Goal: Transaction & Acquisition: Download file/media

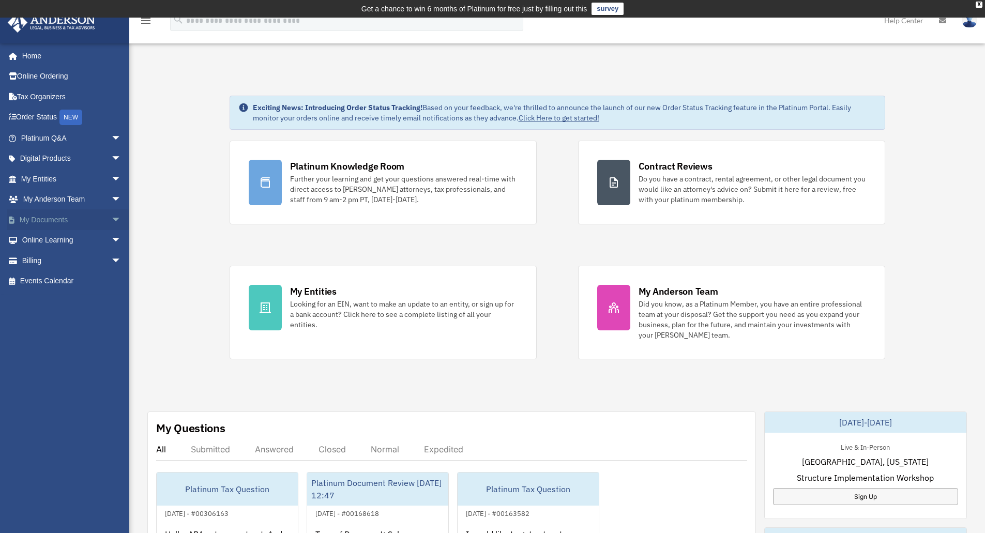
click at [111, 212] on span "arrow_drop_down" at bounding box center [121, 220] width 21 height 21
click at [37, 241] on span at bounding box center [34, 240] width 7 height 7
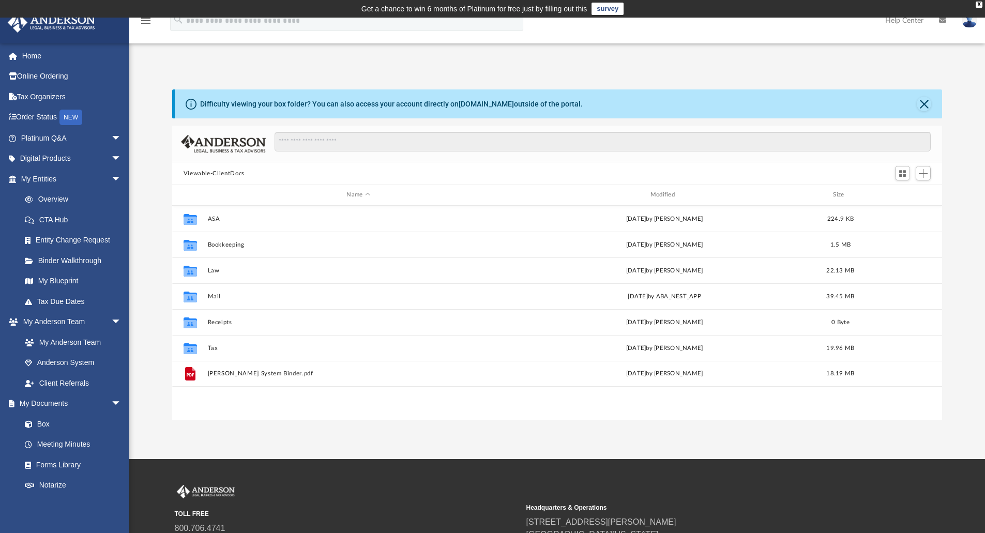
scroll to position [228, 763]
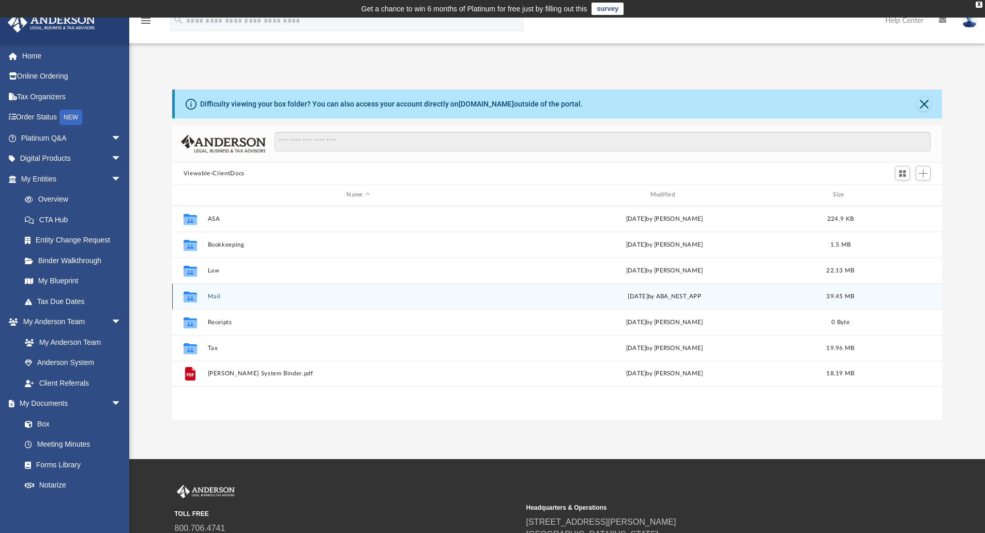
click at [213, 296] on button "Mail" at bounding box center [358, 296] width 302 height 7
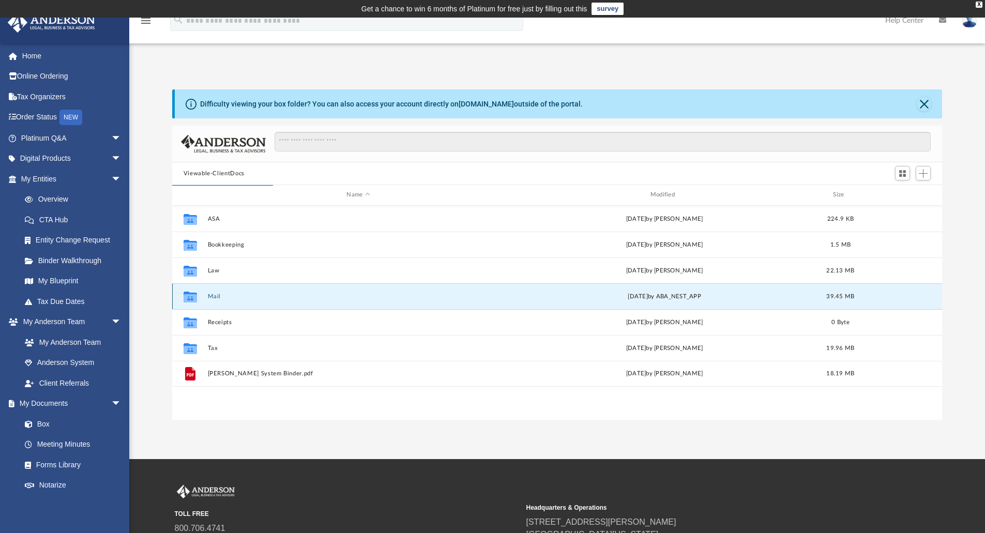
click at [210, 294] on button "Mail" at bounding box center [358, 296] width 302 height 7
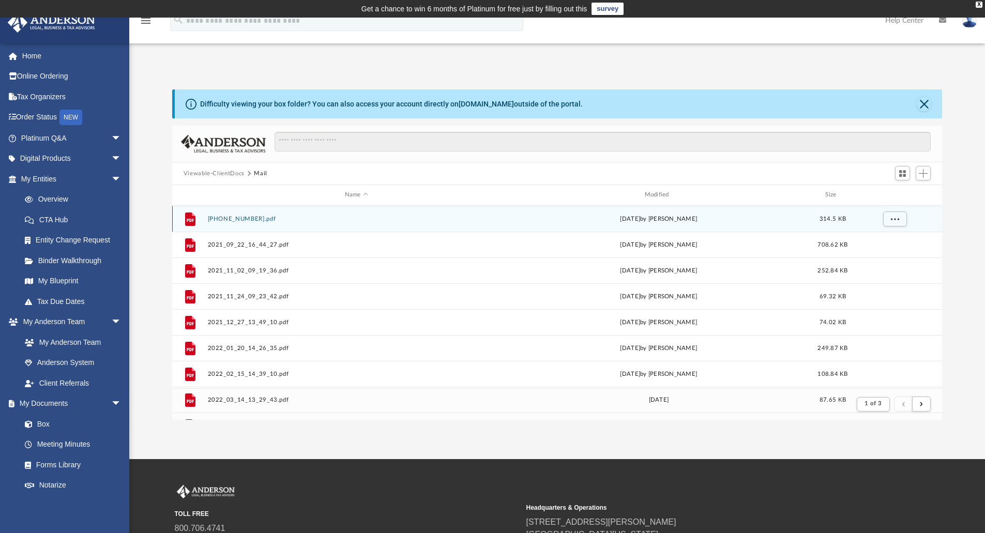
scroll to position [196, 763]
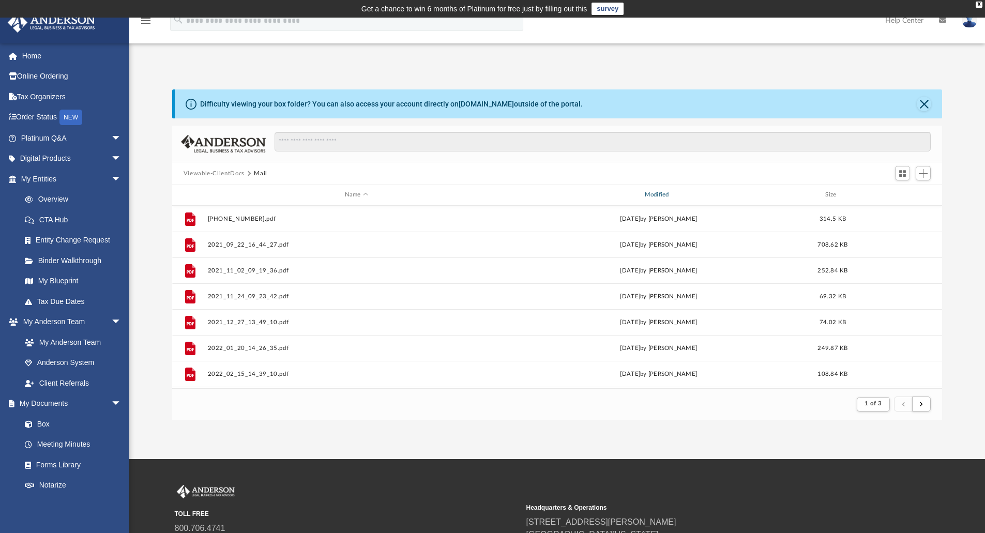
click at [658, 190] on div "Modified" at bounding box center [659, 194] width 298 height 9
click at [670, 195] on span "Modified" at bounding box center [672, 195] width 4 height 4
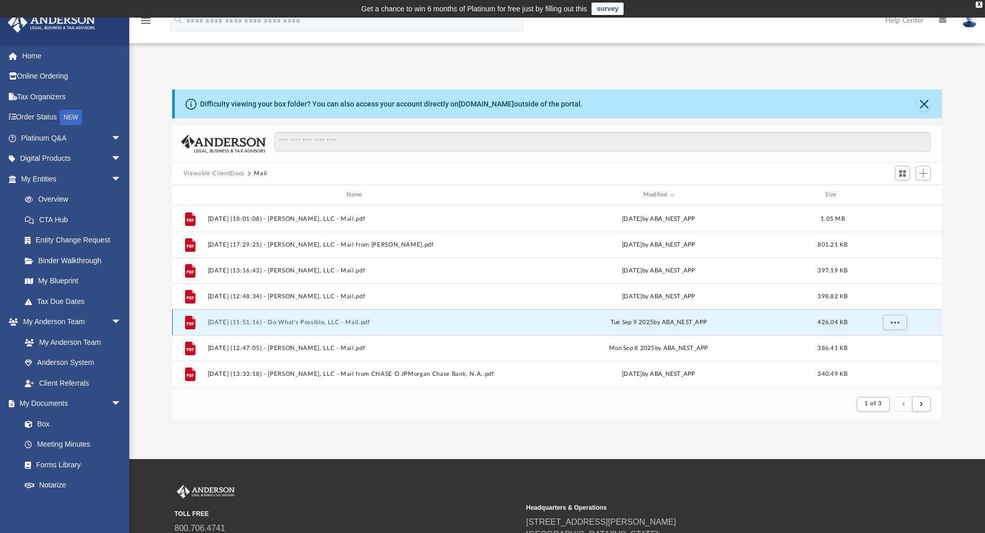
click at [351, 321] on button "2025.09.09 (11:51:16) - Do What's Possible, LLC - Mail.pdf" at bounding box center [356, 322] width 298 height 7
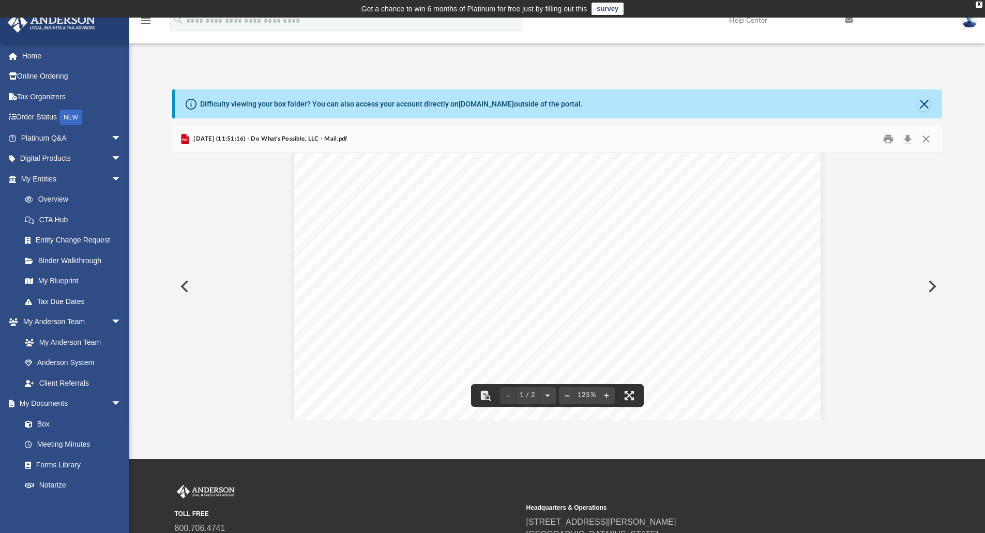
scroll to position [0, 0]
click at [930, 134] on button "Close" at bounding box center [926, 139] width 19 height 16
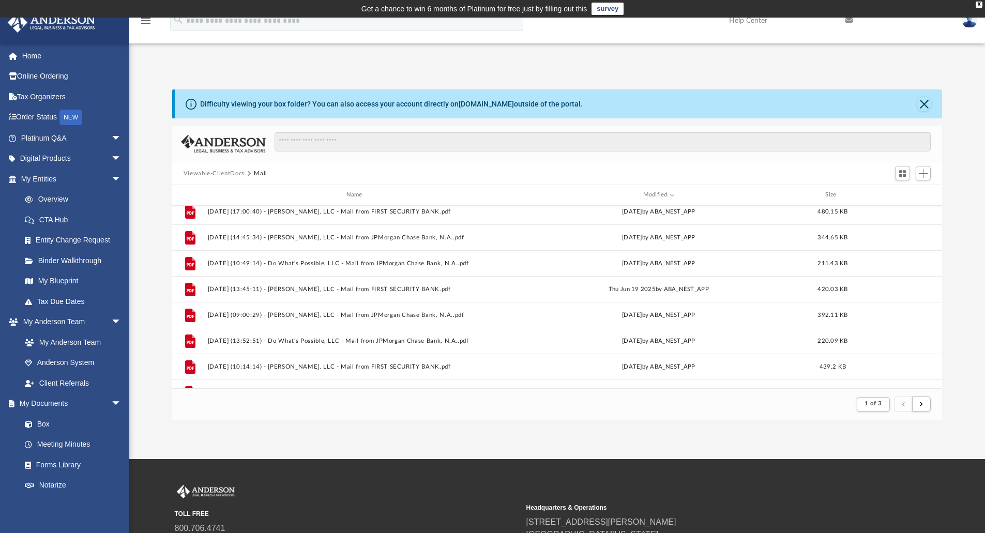
scroll to position [189, 0]
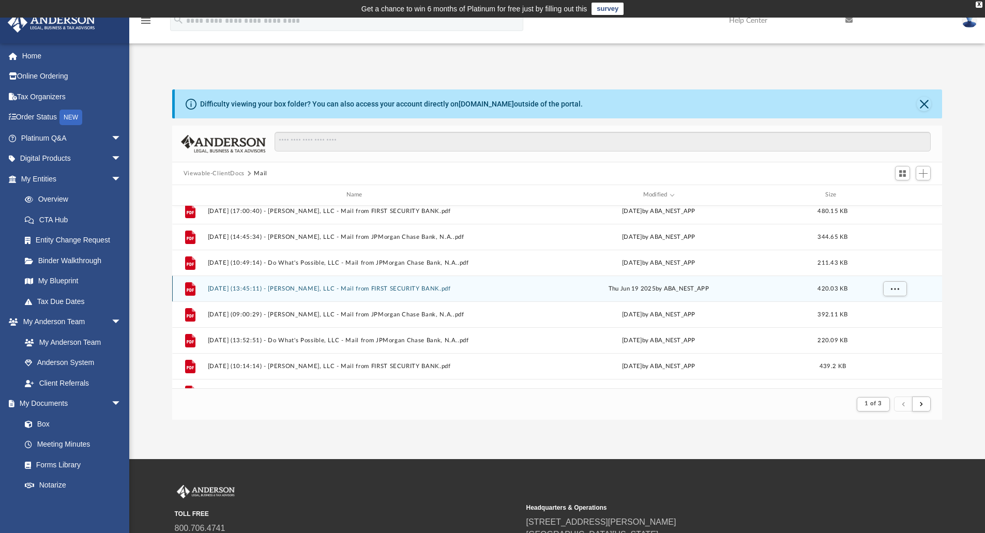
click at [410, 286] on button "2025.06.19 (13:45:11) - Fulton John, LLC - Mail from FIRST SECURITY BANK.pdf" at bounding box center [356, 289] width 298 height 7
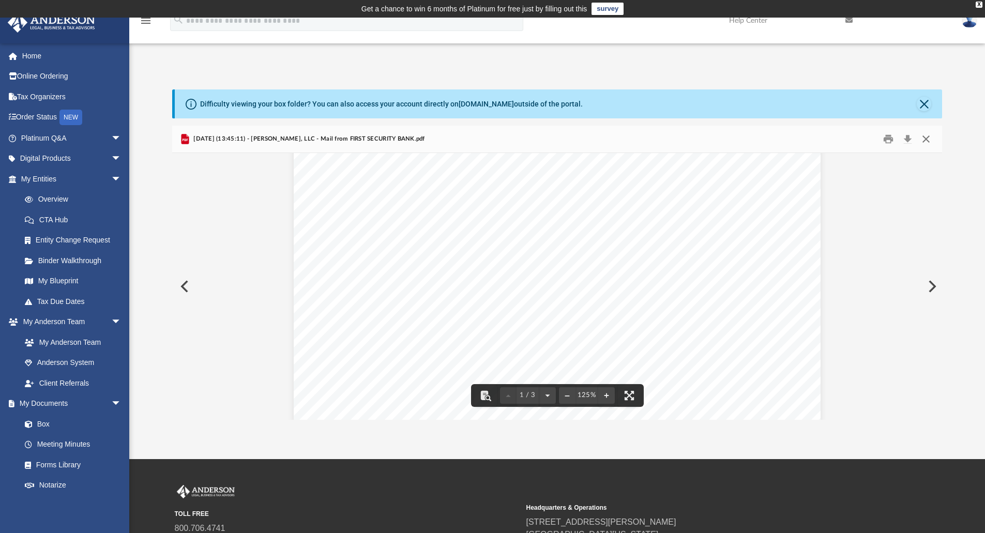
click at [924, 136] on button "Close" at bounding box center [926, 139] width 19 height 16
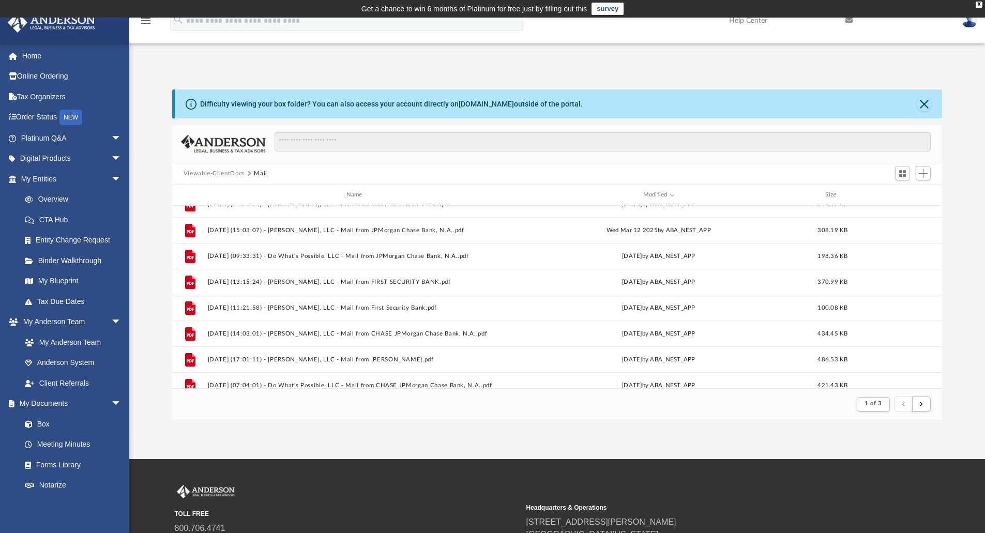
scroll to position [506, 0]
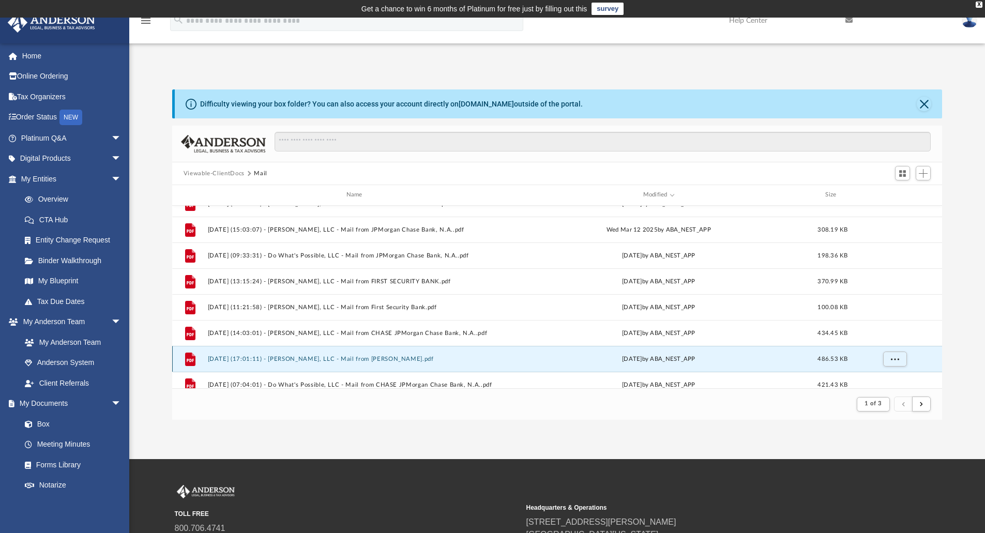
click at [393, 358] on button "2025.02.17 (17:01:11) - Fulton John, LLC - Mail from Dan Schopp.pdf" at bounding box center [356, 359] width 298 height 7
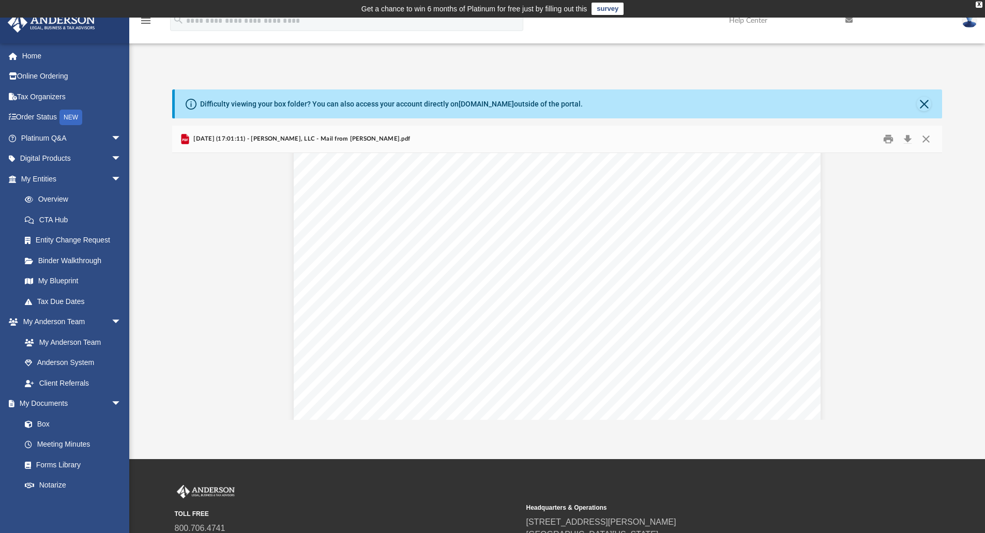
scroll to position [1828, 0]
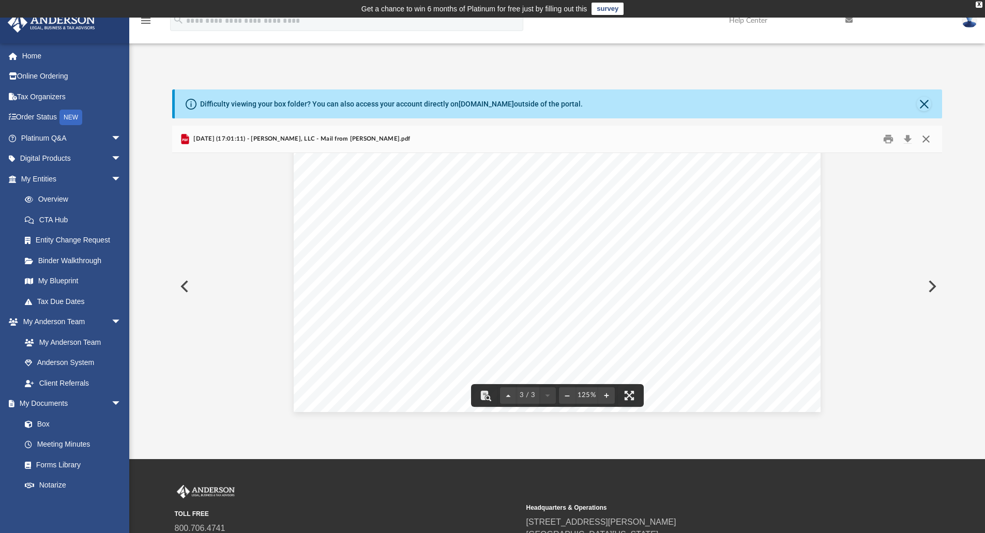
click at [927, 139] on button "Close" at bounding box center [926, 139] width 19 height 16
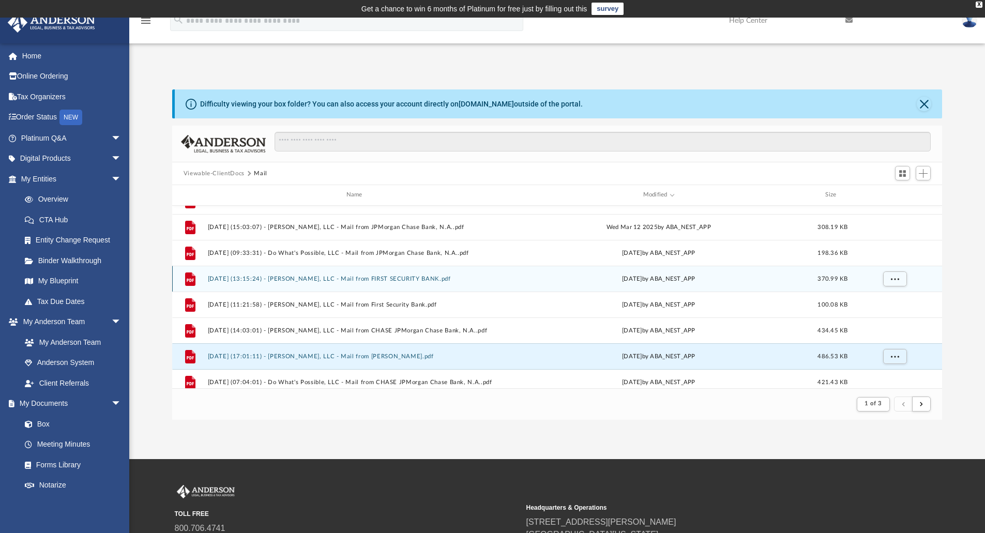
scroll to position [510, 0]
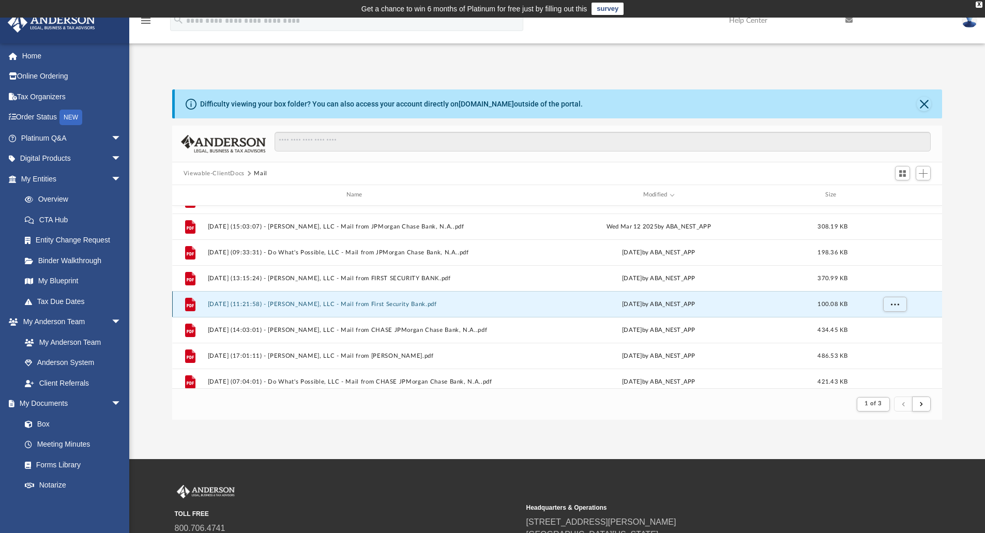
click at [402, 301] on button "2025.02.21 (11:21:58) - Fulton John, LLC - Mail from First Security Bank.pdf" at bounding box center [356, 304] width 298 height 7
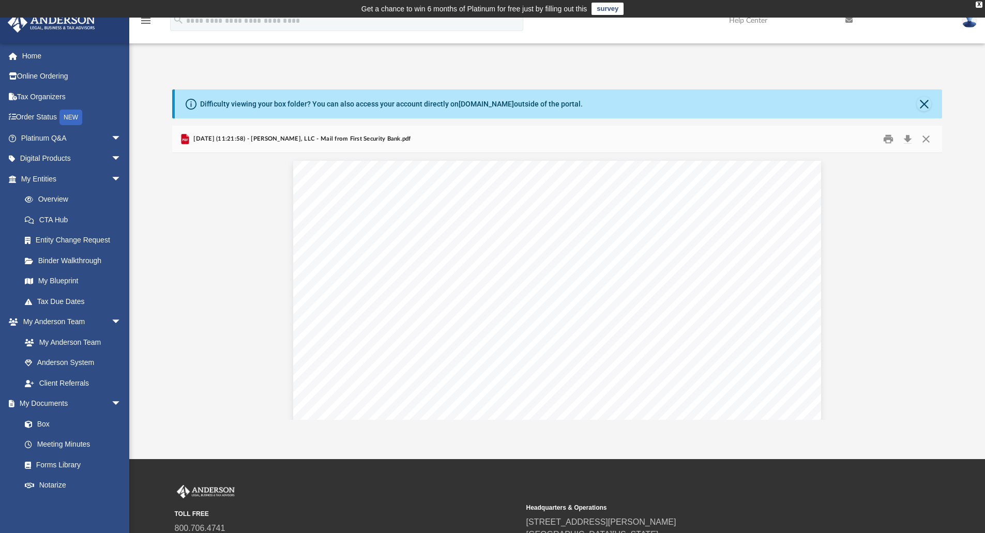
scroll to position [0, 0]
click at [908, 136] on button "Download" at bounding box center [908, 139] width 19 height 16
click at [927, 140] on button "Close" at bounding box center [926, 139] width 19 height 16
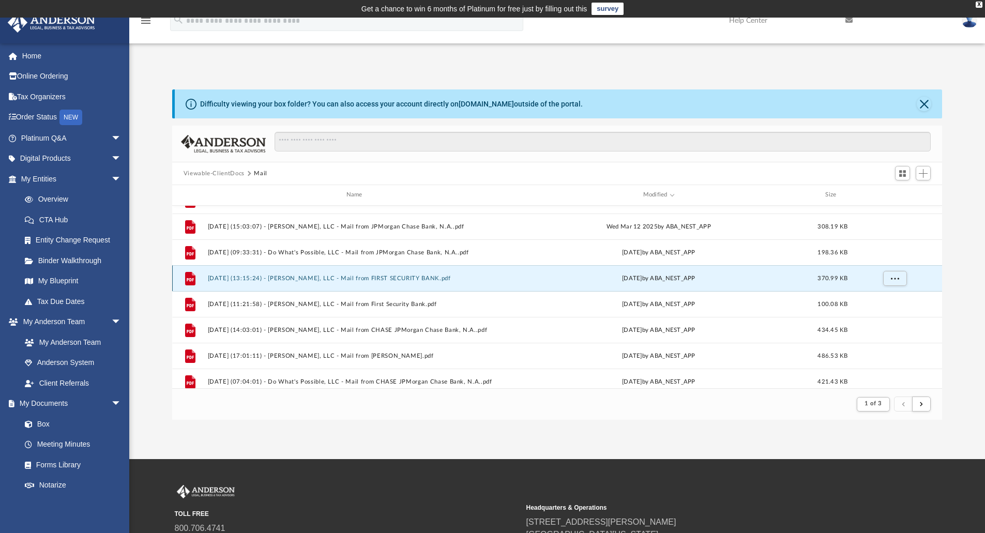
click at [419, 278] on button "2025.02.26 (13:15:24) - Fulton John, LLC - Mail from FIRST SECURITY BANK.pdf" at bounding box center [356, 278] width 298 height 7
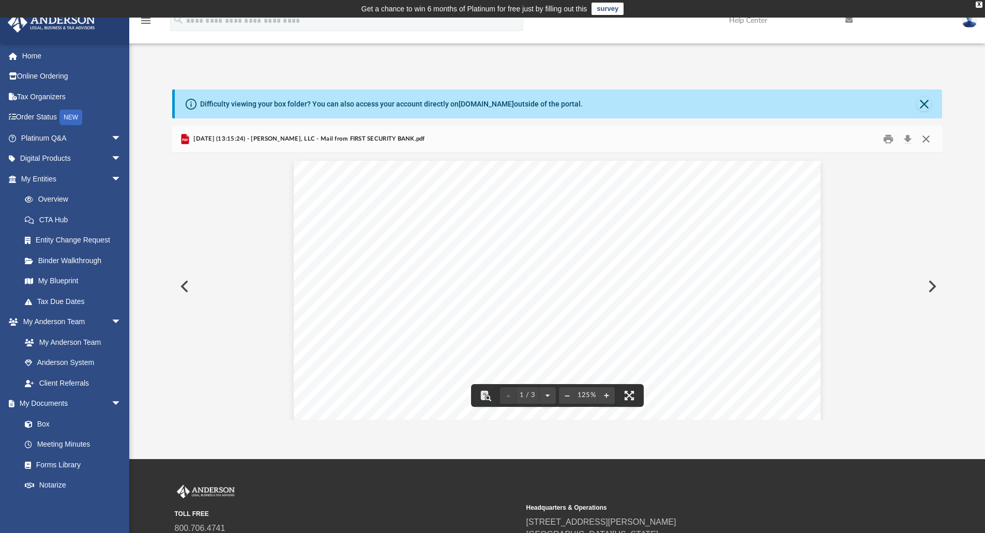
click at [931, 141] on button "Close" at bounding box center [926, 139] width 19 height 16
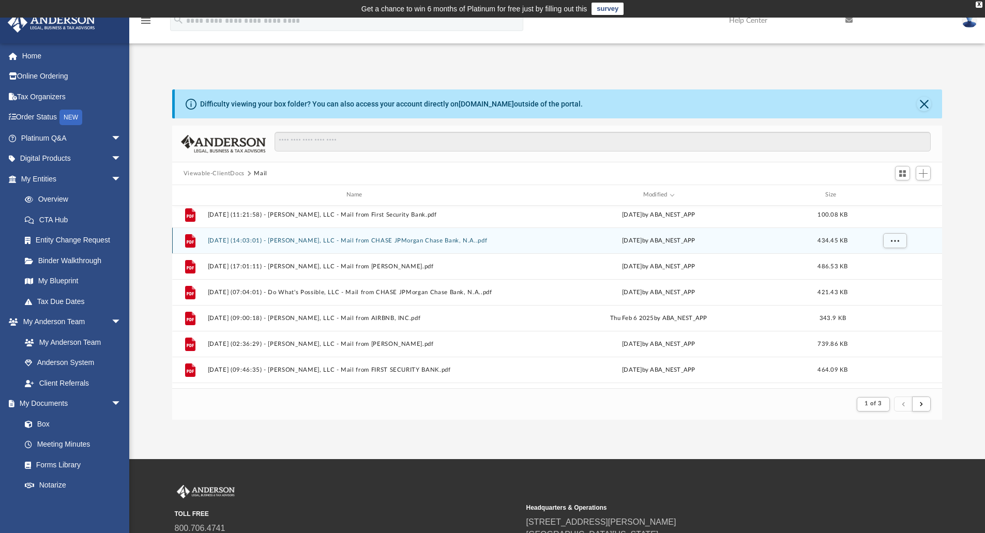
scroll to position [600, 0]
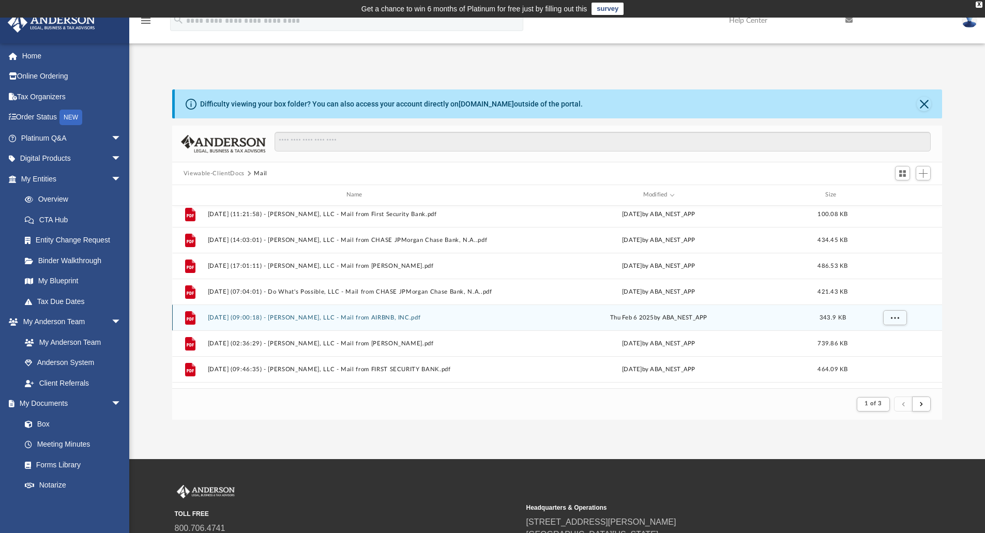
click at [388, 313] on div "File 2025.02.06 (09:00:18) - Fulton John, LLC - Mail from AIRBNB, INC.pdf Thu F…" at bounding box center [557, 318] width 771 height 26
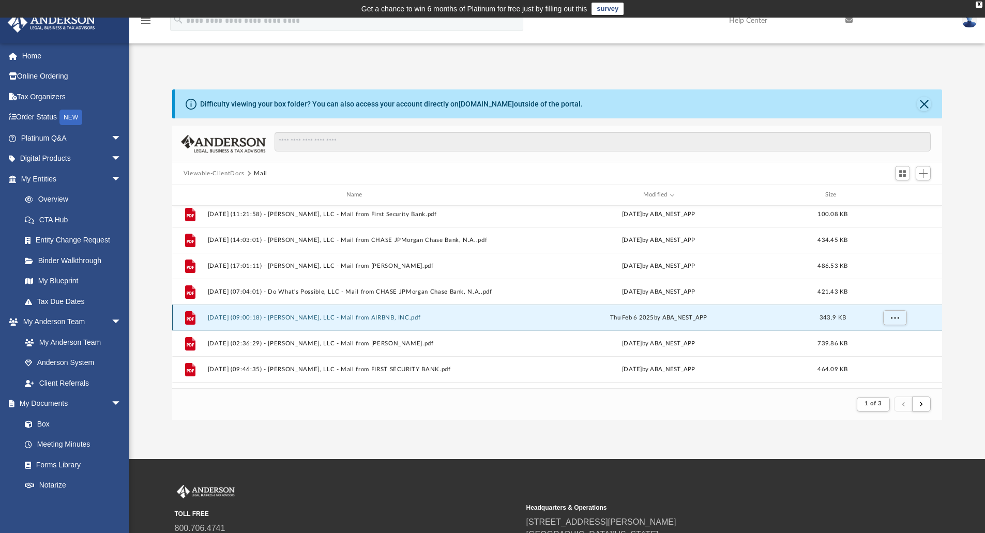
click at [387, 318] on button "2025.02.06 (09:00:18) - Fulton John, LLC - Mail from AIRBNB, INC.pdf" at bounding box center [356, 318] width 298 height 7
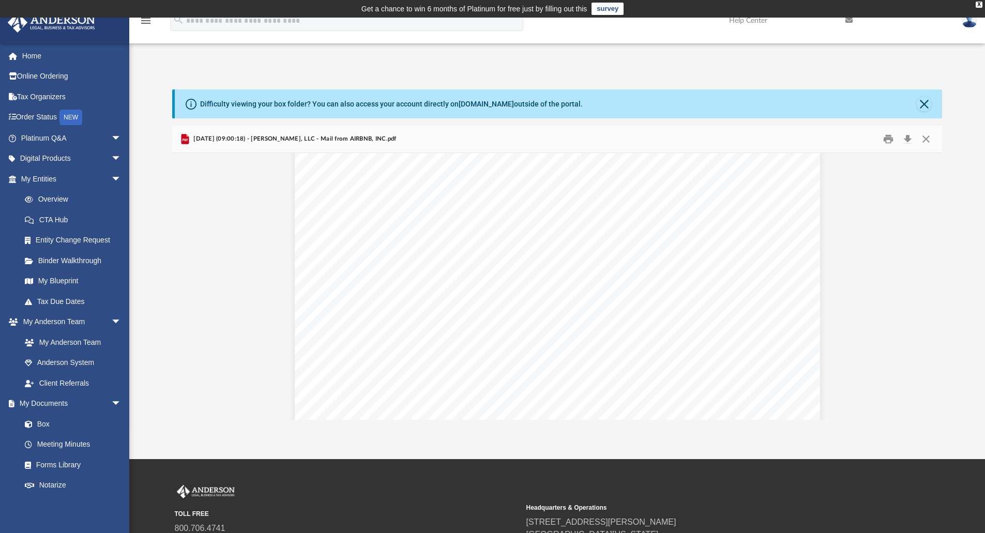
scroll to position [403, 0]
click at [913, 136] on button "Download" at bounding box center [908, 139] width 19 height 16
click at [925, 145] on button "Close" at bounding box center [926, 139] width 19 height 16
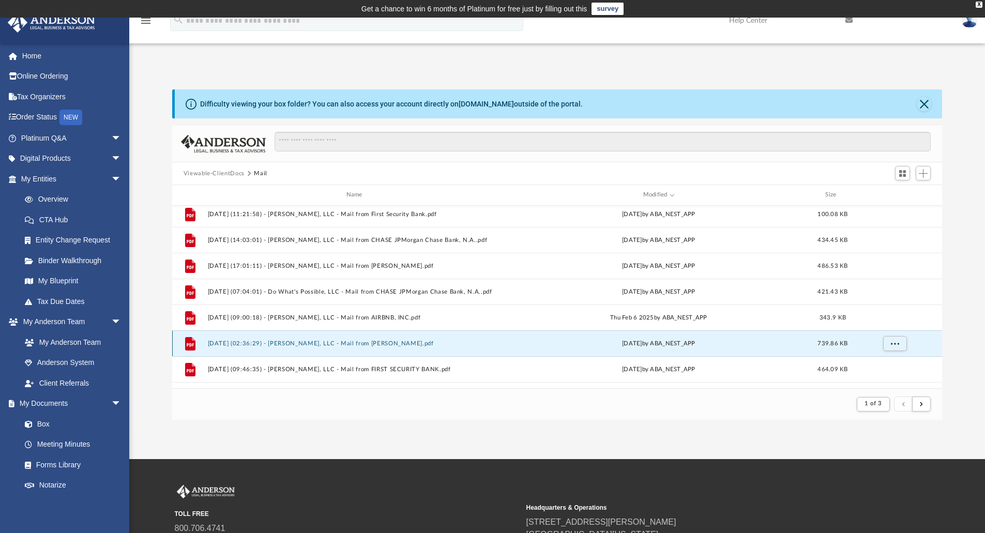
click at [395, 343] on button "2025.01.31 (02:36:29) - Fulton John, LLC - Mail from Dan Schopp.pdf" at bounding box center [356, 343] width 298 height 7
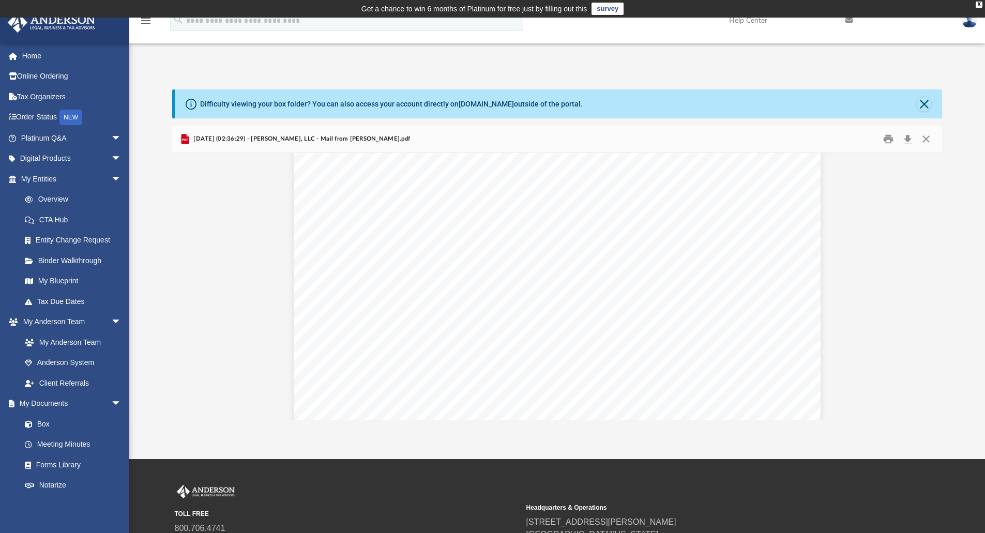
scroll to position [2525, 0]
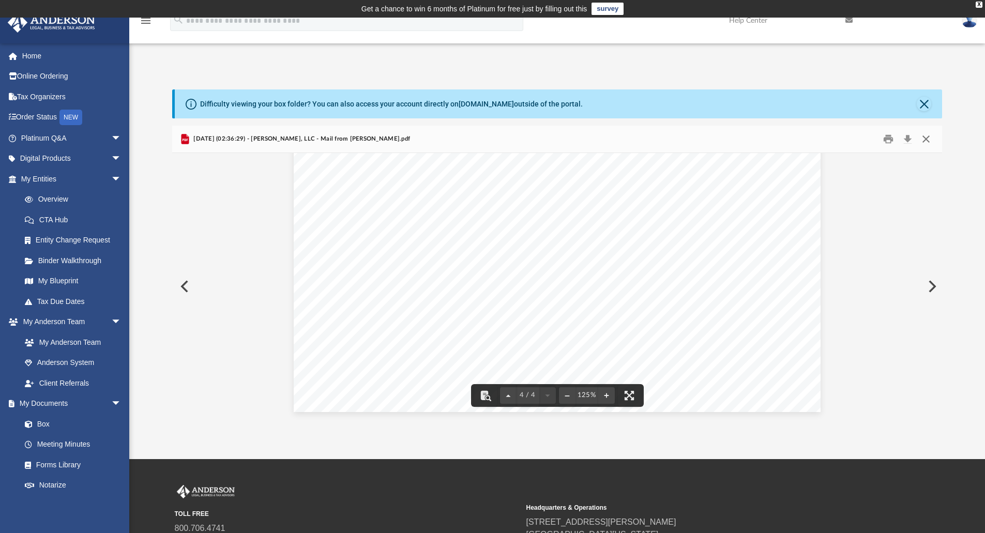
click at [922, 139] on button "Close" at bounding box center [926, 139] width 19 height 16
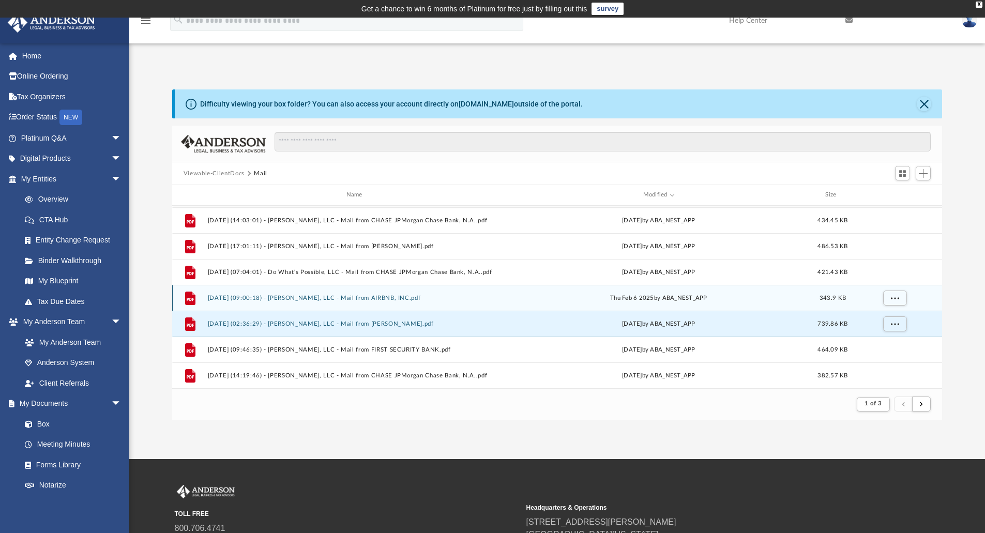
scroll to position [626, 0]
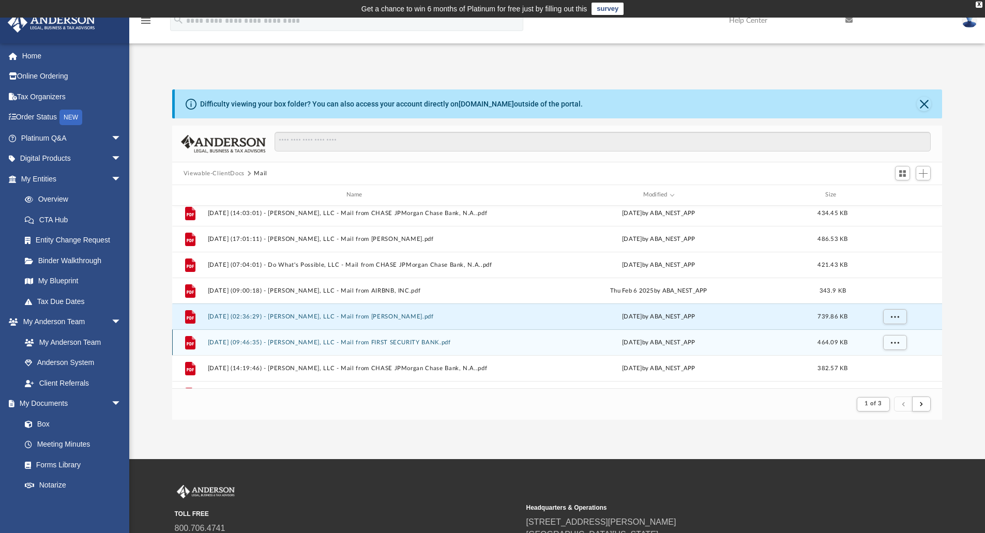
click at [404, 345] on button "2025.01.22 (09:46:35) - Fulton John, LLC - Mail from FIRST SECURITY BANK.pdf" at bounding box center [356, 342] width 298 height 7
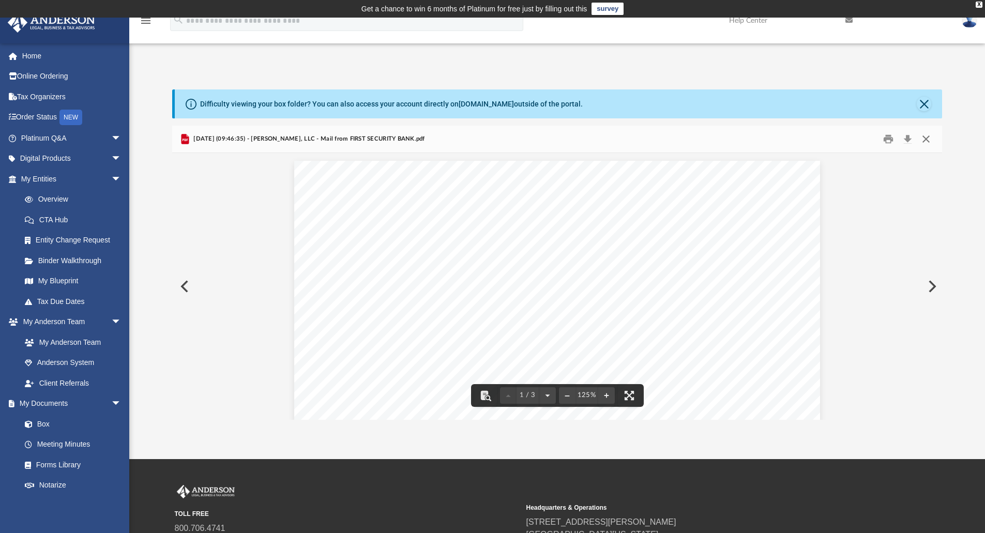
click at [928, 142] on button "Close" at bounding box center [926, 139] width 19 height 16
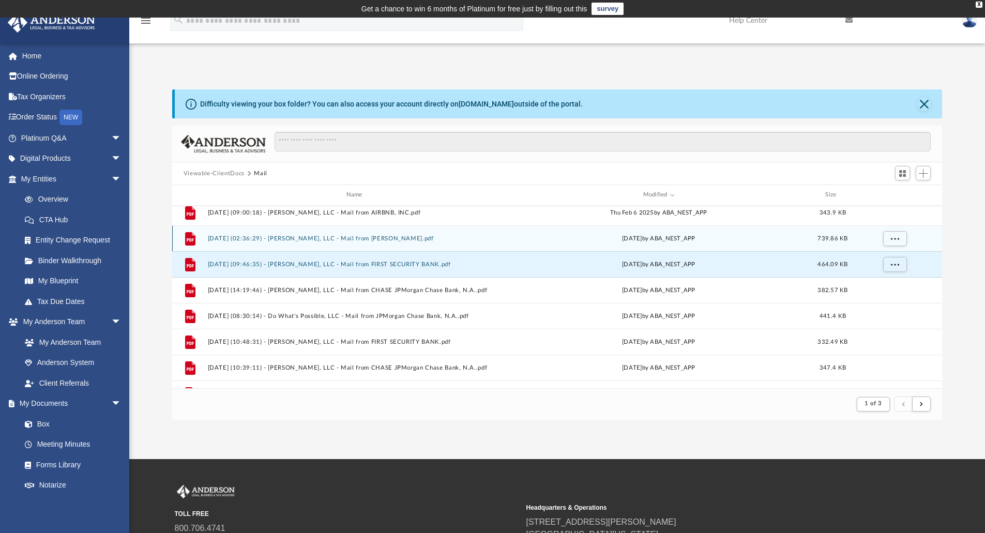
scroll to position [705, 0]
